Goal: Navigation & Orientation: Find specific page/section

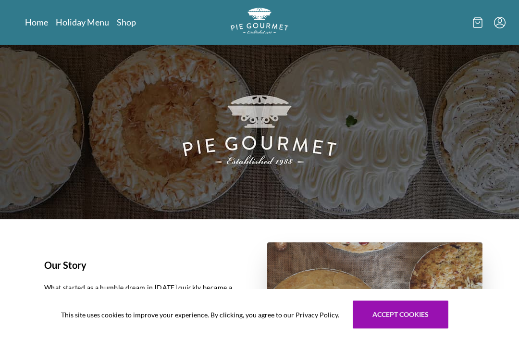
scroll to position [10, 0]
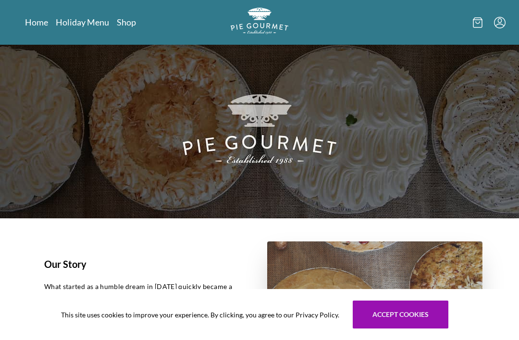
click at [134, 22] on link "Shop" at bounding box center [126, 22] width 19 height 12
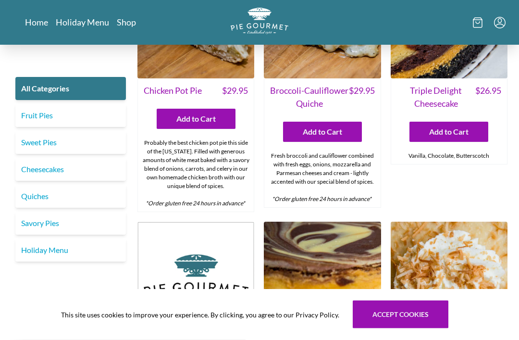
scroll to position [1311, 0]
click at [51, 193] on link "Quiches" at bounding box center [70, 195] width 110 height 23
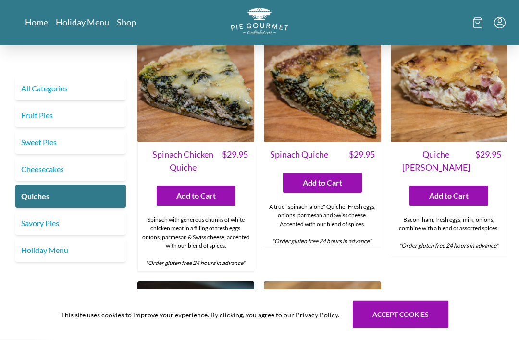
scroll to position [296, 0]
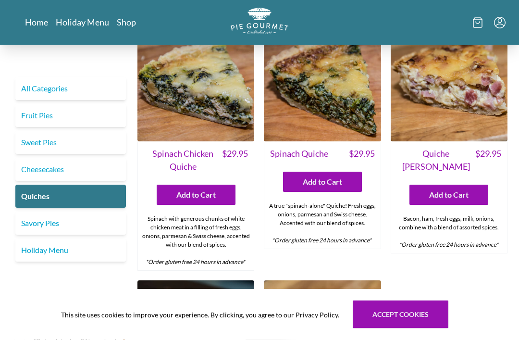
click at [473, 215] on div "Bacon, ham, fresh eggs, milk, onions, combine with a blend of assorted spices. …" at bounding box center [449, 232] width 116 height 42
click at [478, 212] on div "Bacon, ham, fresh eggs, milk, onions, combine with a blend of assorted spices. …" at bounding box center [449, 231] width 116 height 42
click at [480, 18] on icon at bounding box center [477, 23] width 9 height 10
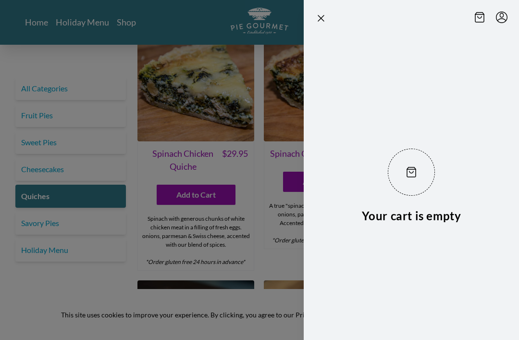
click at [318, 23] on icon "Close panel" at bounding box center [321, 18] width 12 height 12
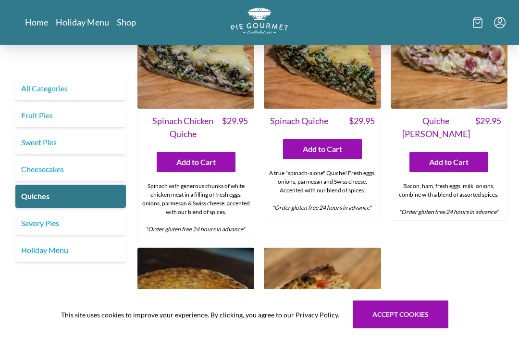
scroll to position [327, 0]
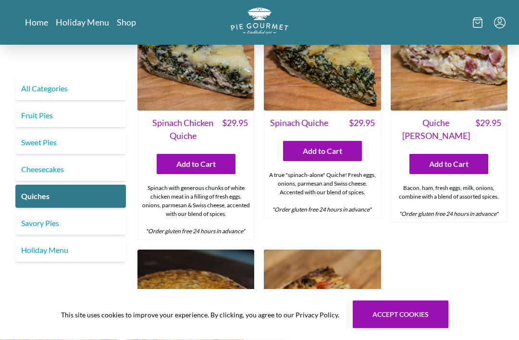
click at [90, 25] on link "Holiday Menu" at bounding box center [82, 22] width 53 height 12
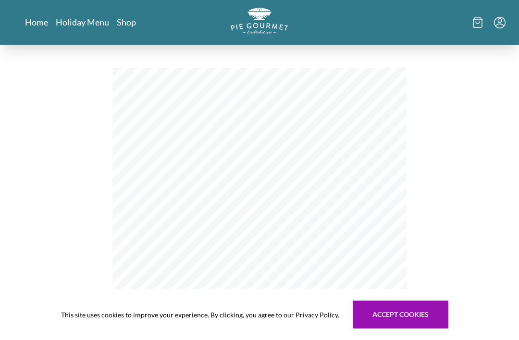
click at [125, 26] on link "Shop" at bounding box center [126, 22] width 19 height 12
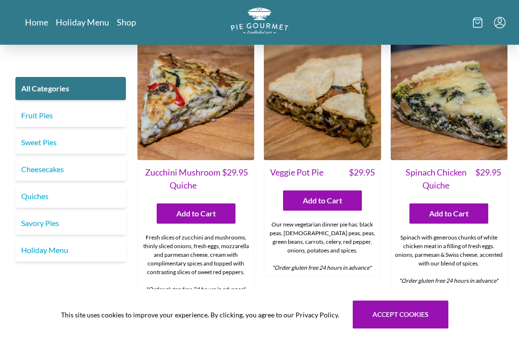
scroll to position [457, 0]
